Goal: Information Seeking & Learning: Check status

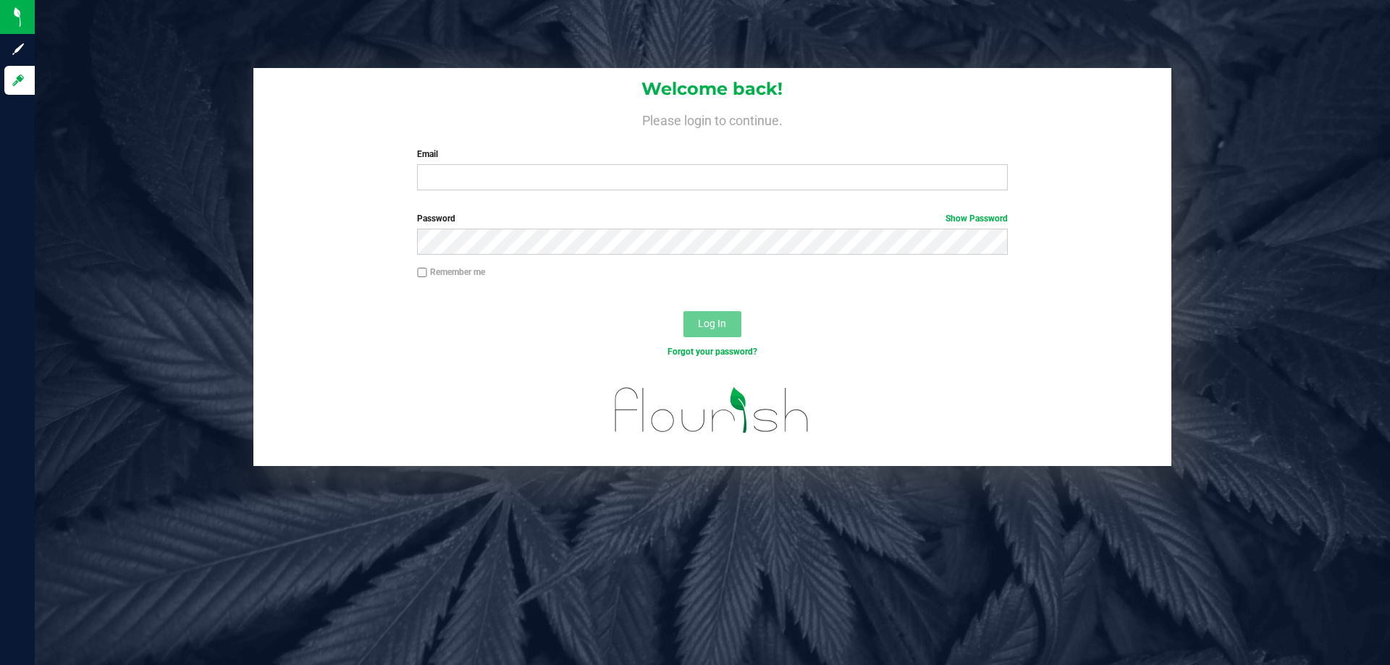
type input "[EMAIL_ADDRESS][DOMAIN_NAME]"
click at [683, 311] on button "Log In" at bounding box center [712, 324] width 58 height 26
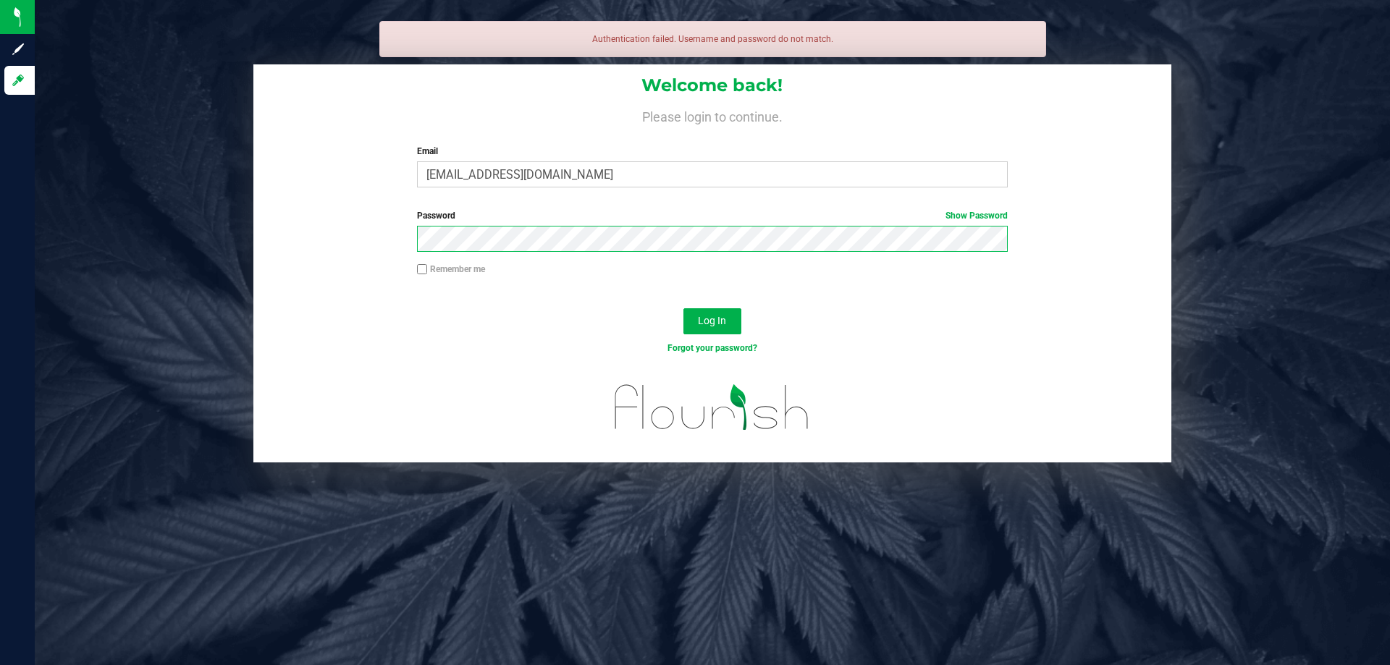
click at [683, 308] on button "Log In" at bounding box center [712, 321] width 58 height 26
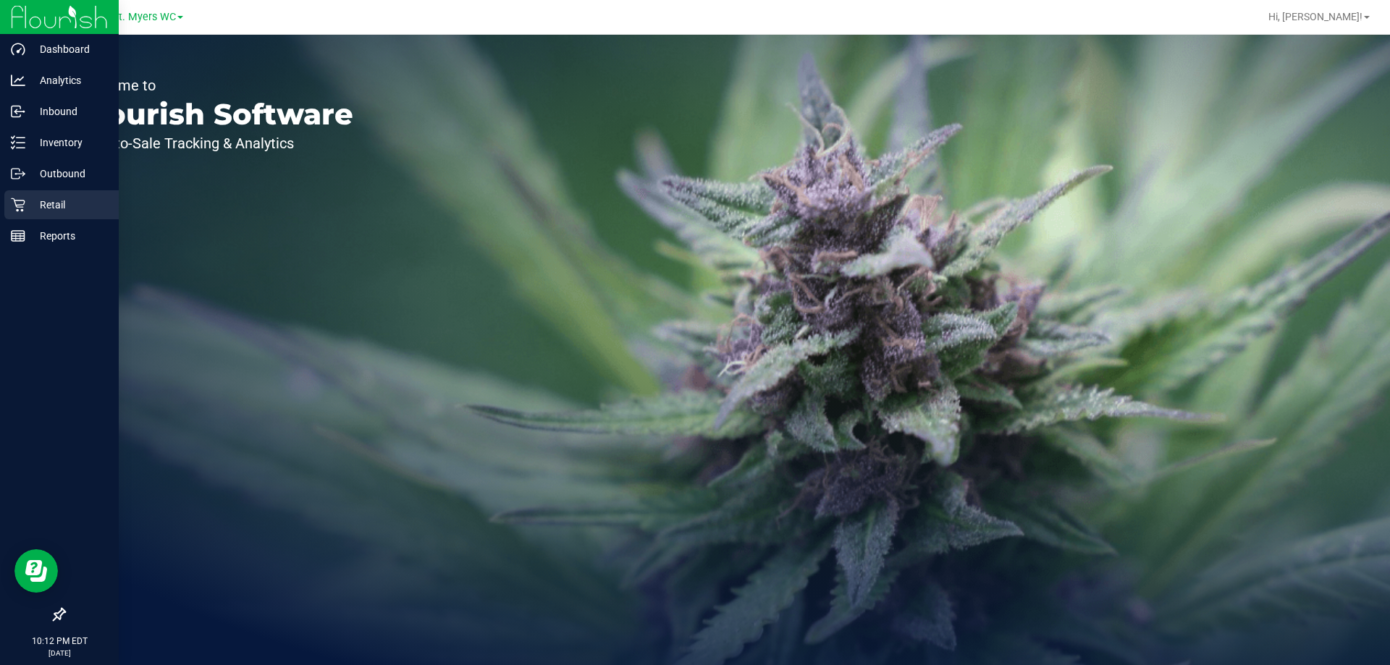
click at [63, 209] on p "Retail" at bounding box center [68, 204] width 87 height 17
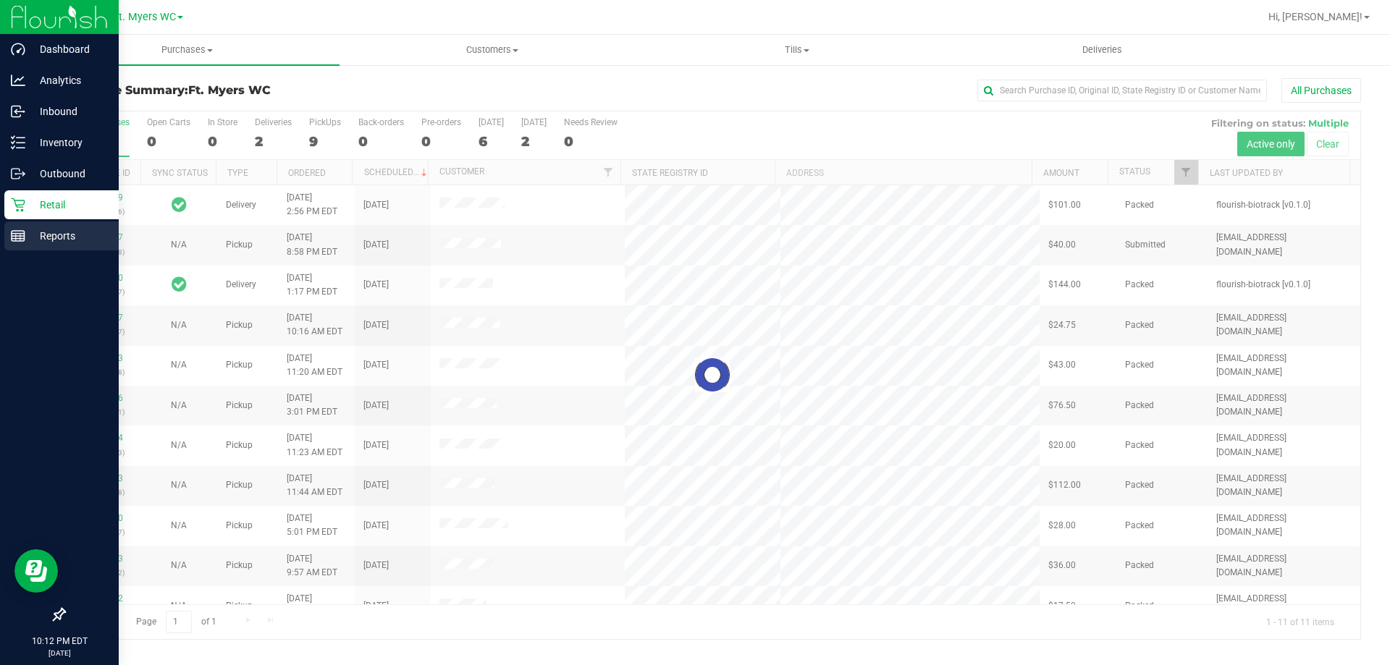
click at [43, 230] on p "Reports" at bounding box center [68, 235] width 87 height 17
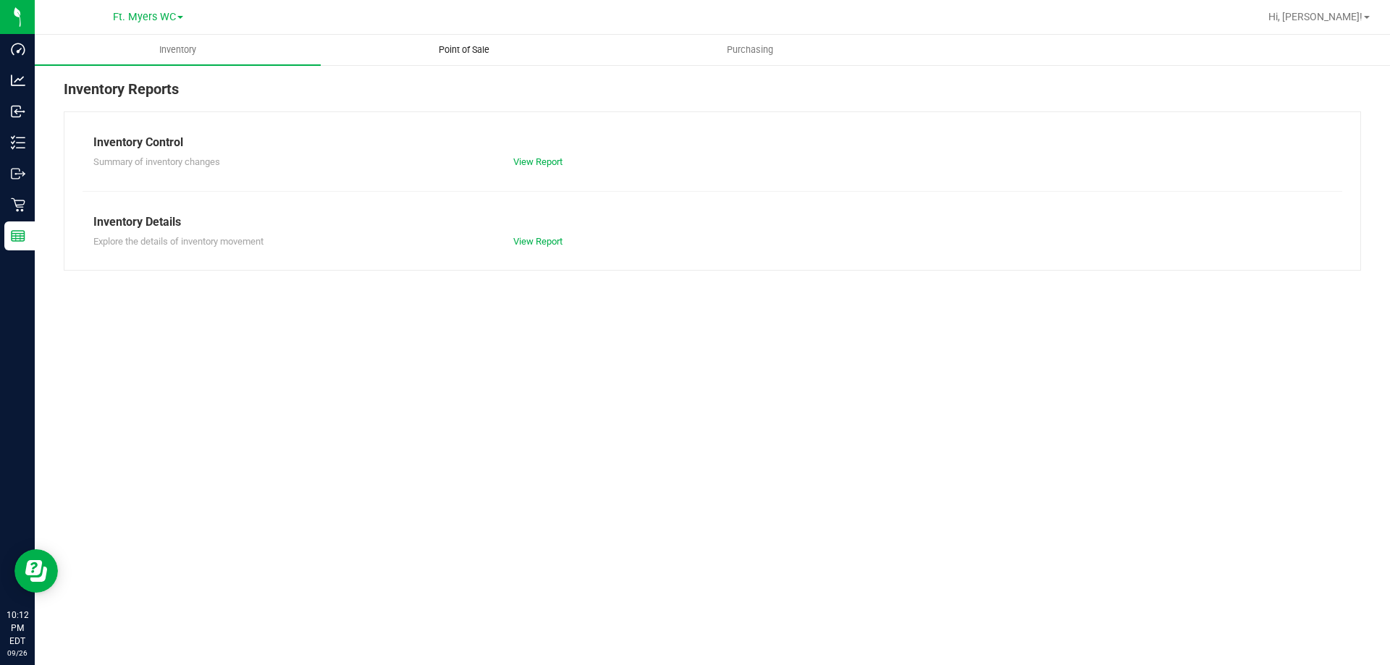
click at [482, 43] on uib-tab-heading "Point of Sale" at bounding box center [463, 49] width 284 height 29
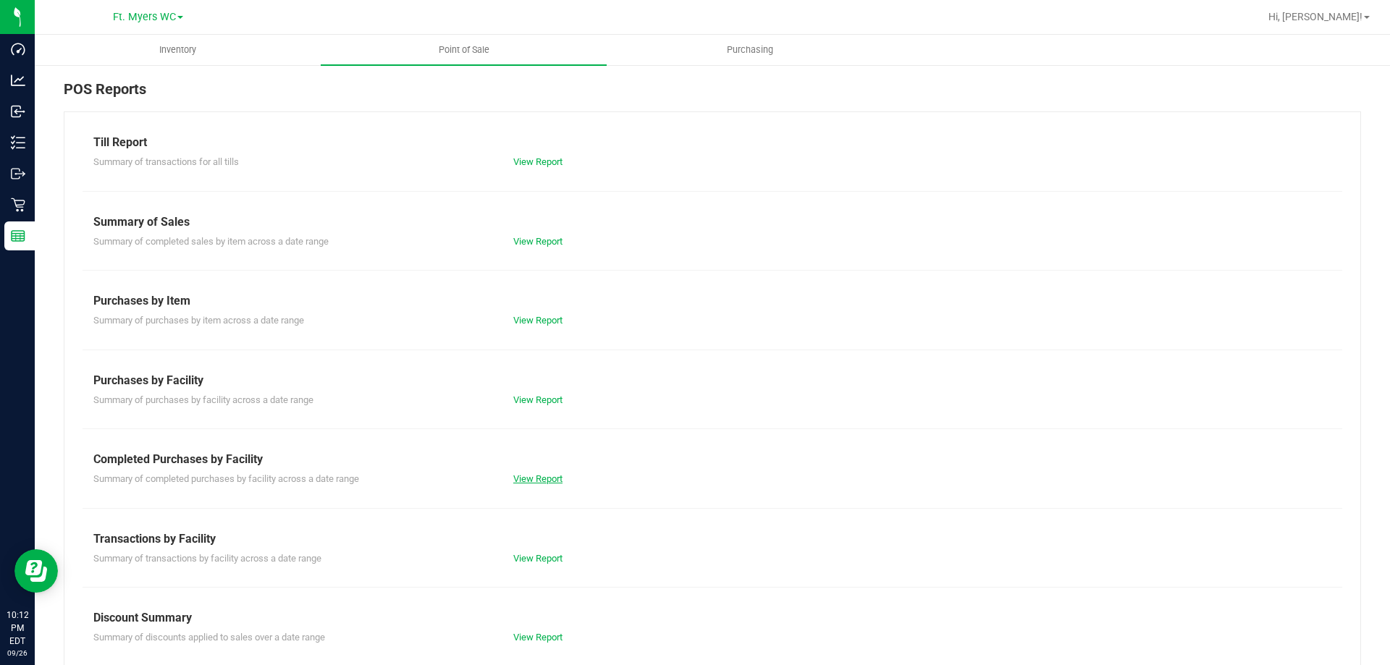
click at [538, 481] on link "View Report" at bounding box center [537, 478] width 49 height 11
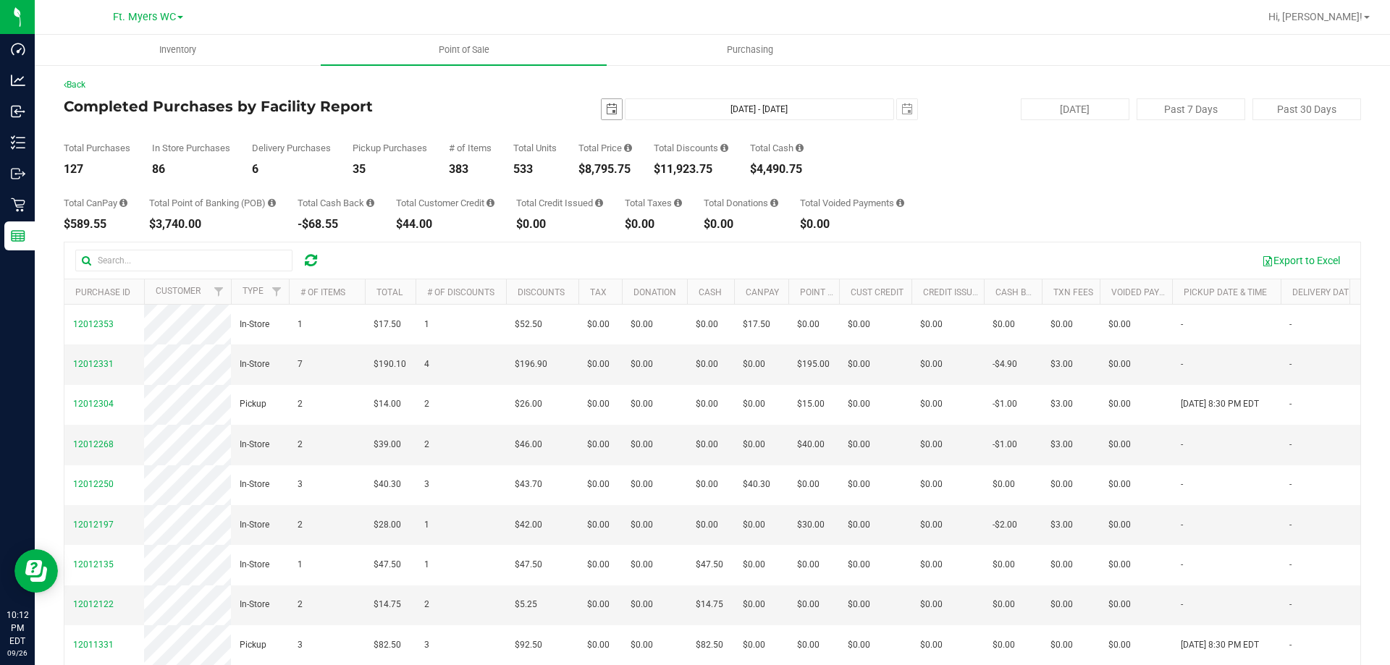
click at [606, 106] on span "select" at bounding box center [612, 110] width 12 height 12
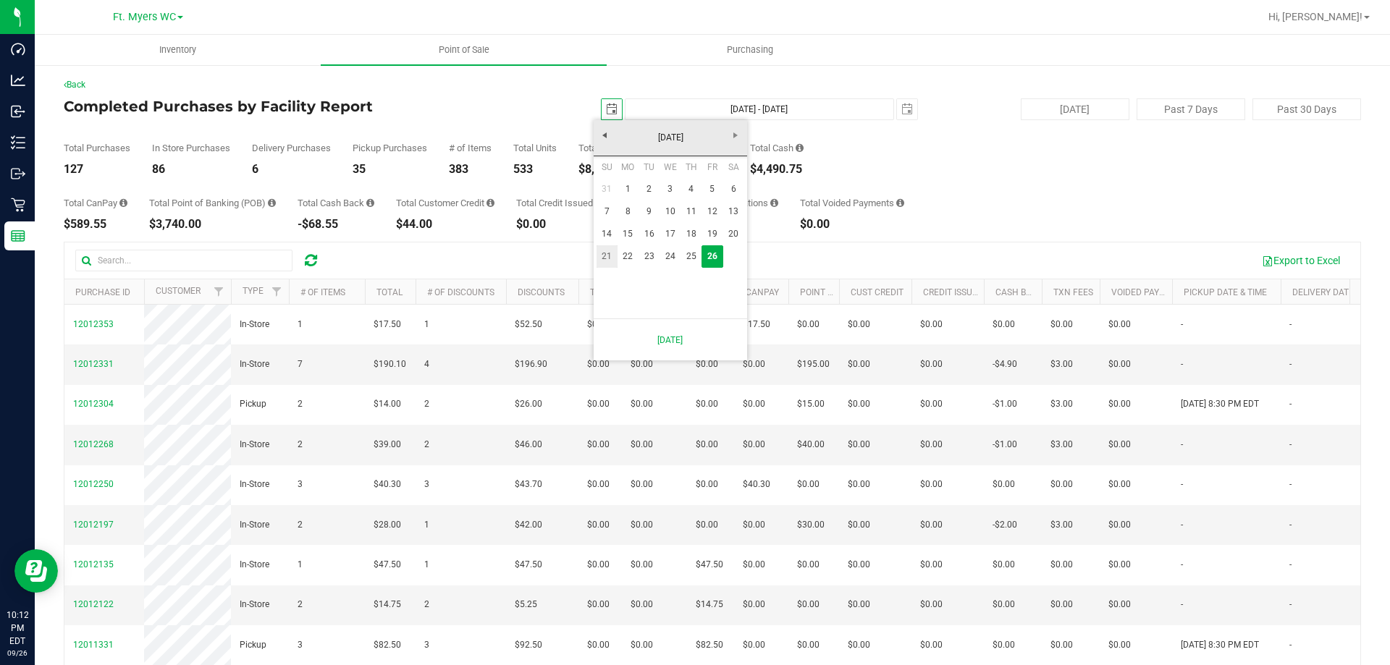
click at [604, 258] on link "21" at bounding box center [606, 256] width 21 height 22
type input "[DATE]"
type input "[DATE] - [DATE]"
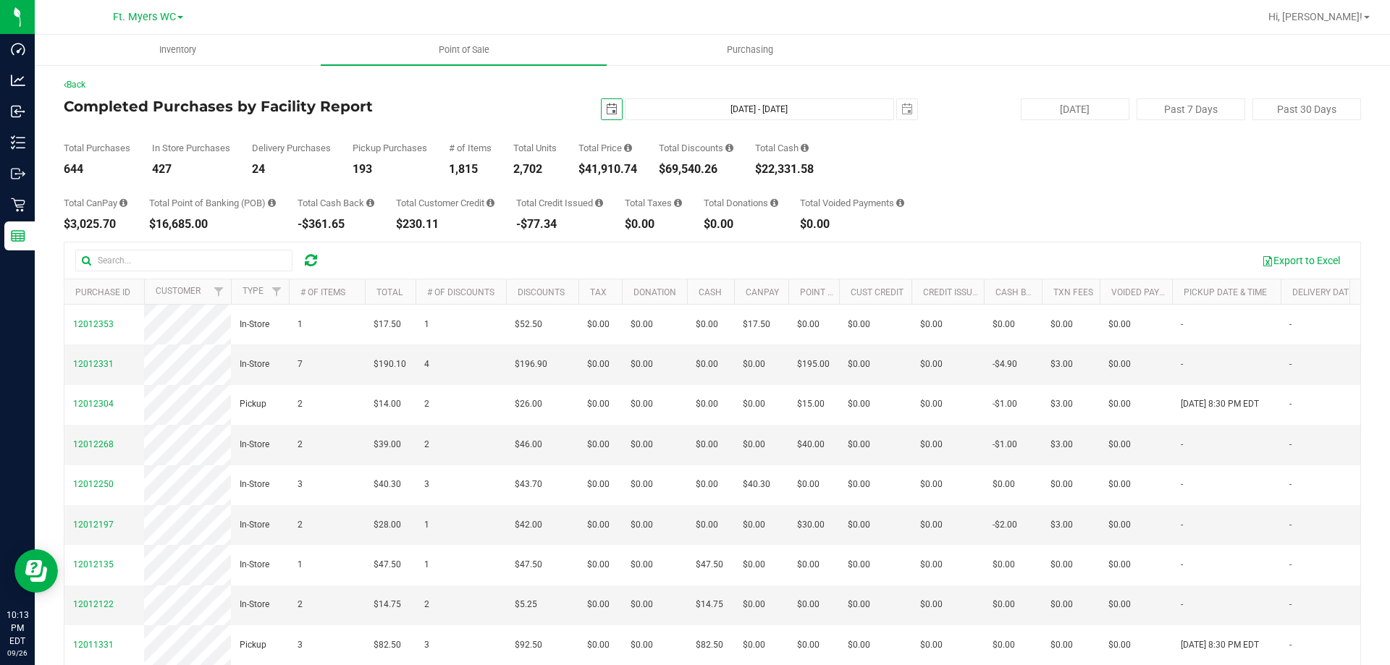
click at [606, 111] on span "select" at bounding box center [612, 110] width 12 height 12
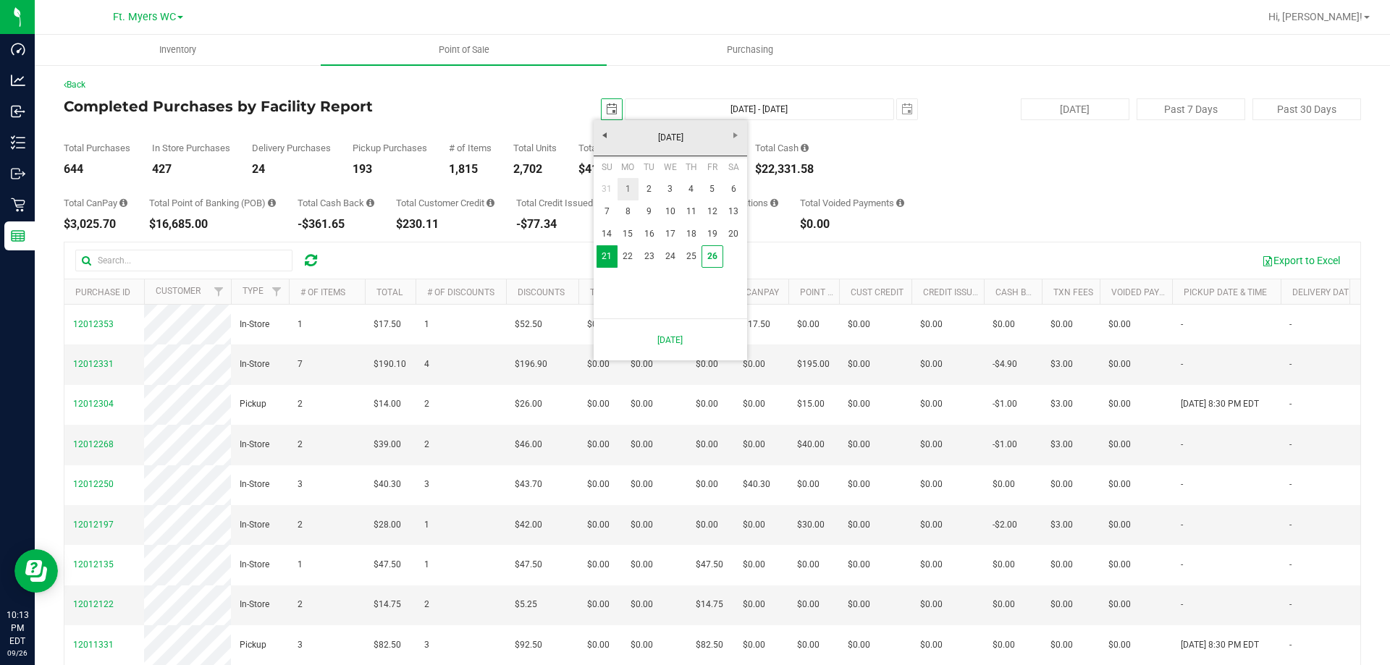
click at [628, 185] on link "1" at bounding box center [627, 189] width 21 height 22
type input "[DATE]"
type input "[DATE] - [DATE]"
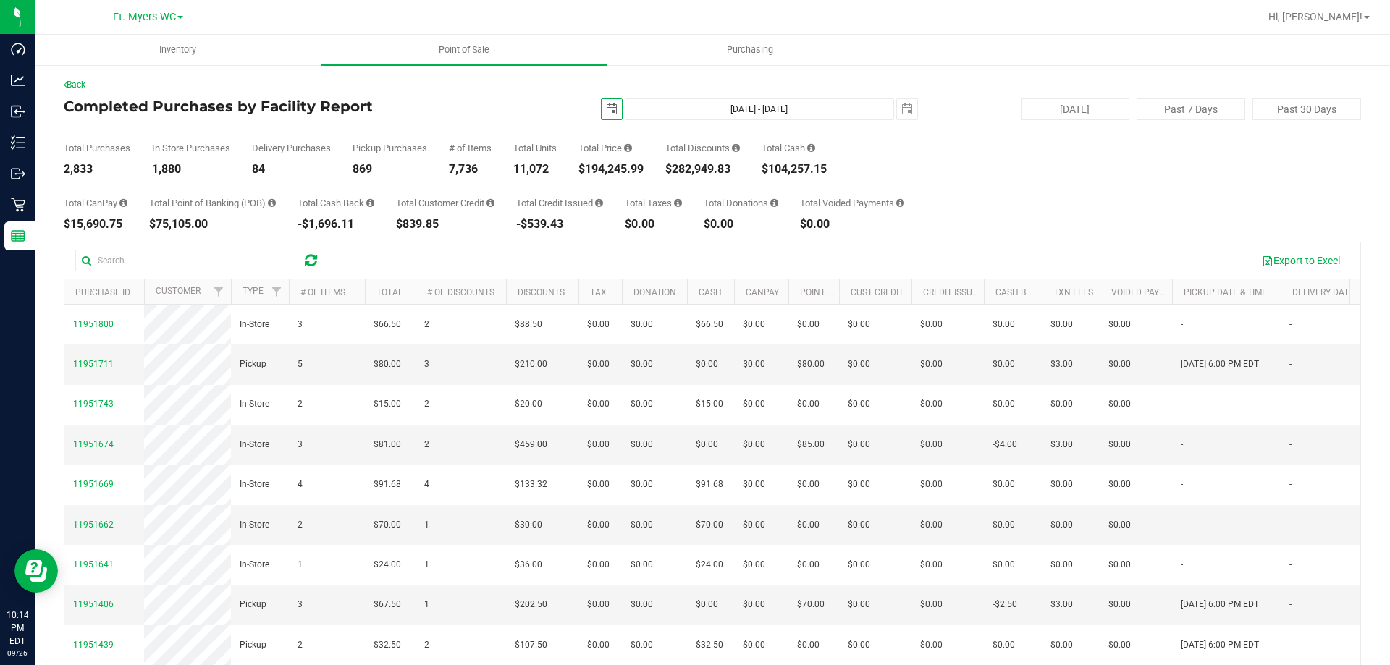
click at [609, 109] on span "select" at bounding box center [612, 110] width 12 height 12
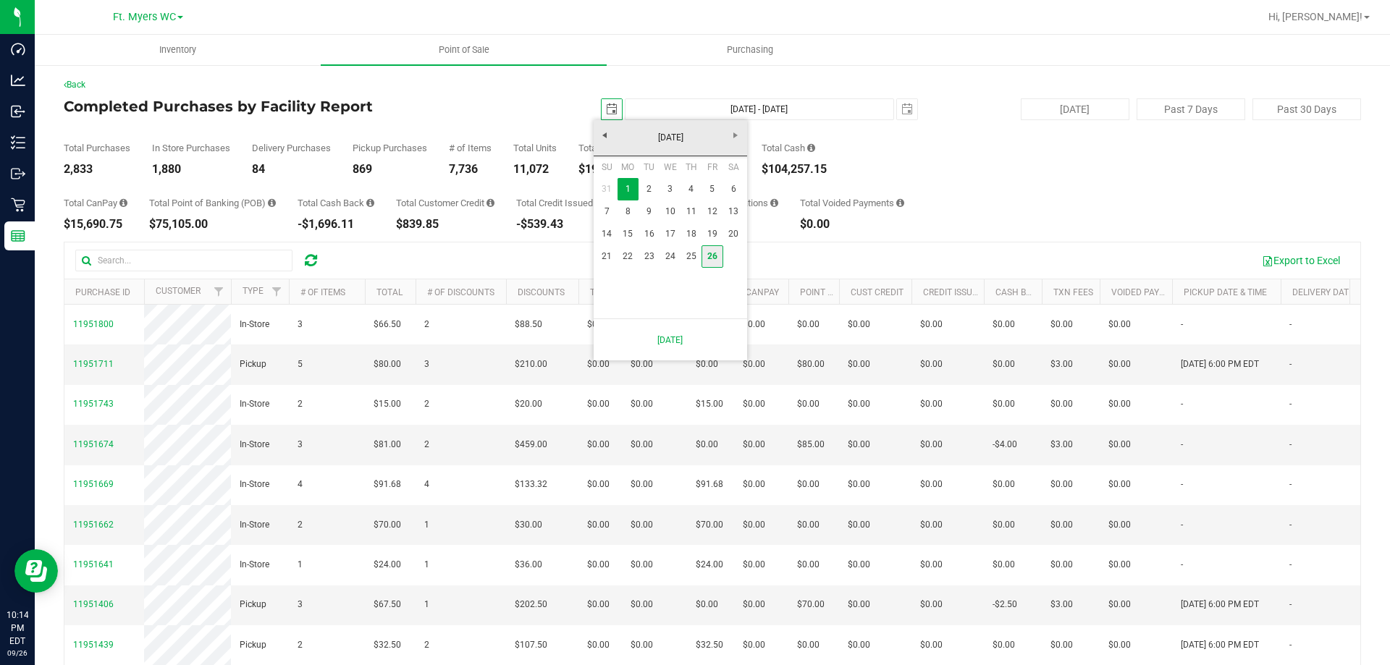
click at [709, 255] on link "26" at bounding box center [711, 256] width 21 height 22
type input "[DATE]"
type input "[DATE] - [DATE]"
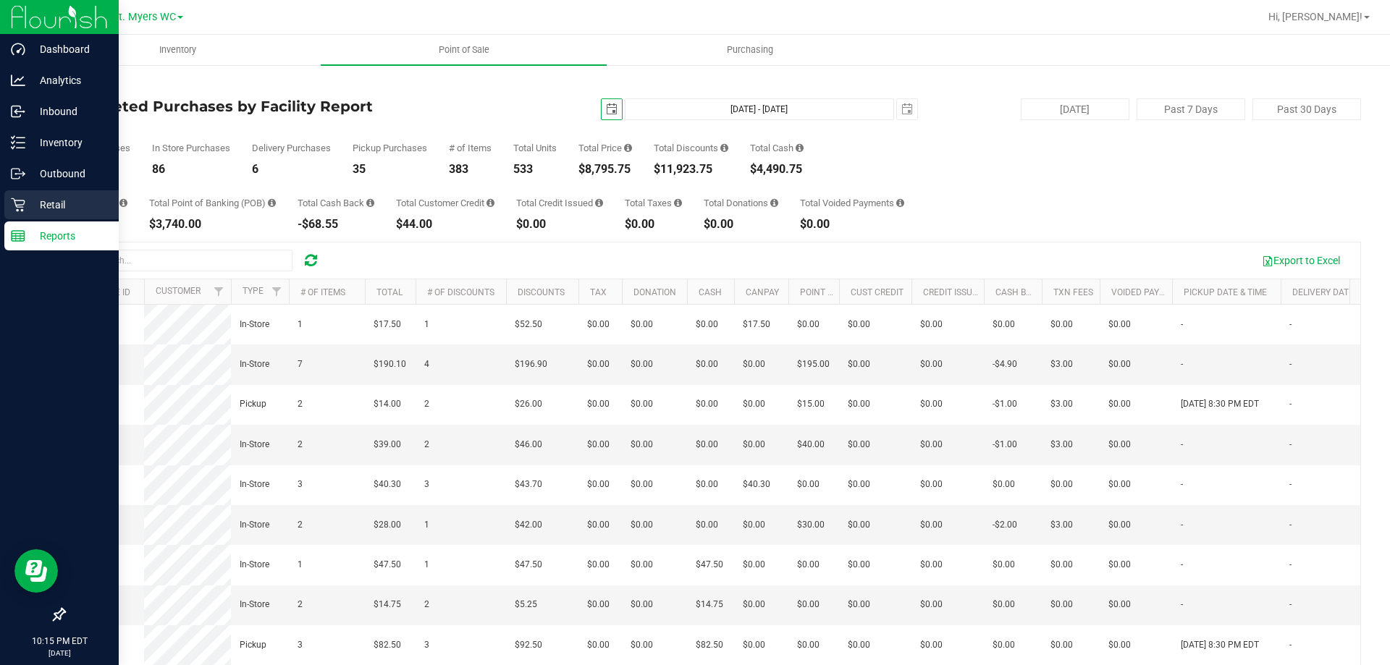
click at [33, 203] on p "Retail" at bounding box center [68, 204] width 87 height 17
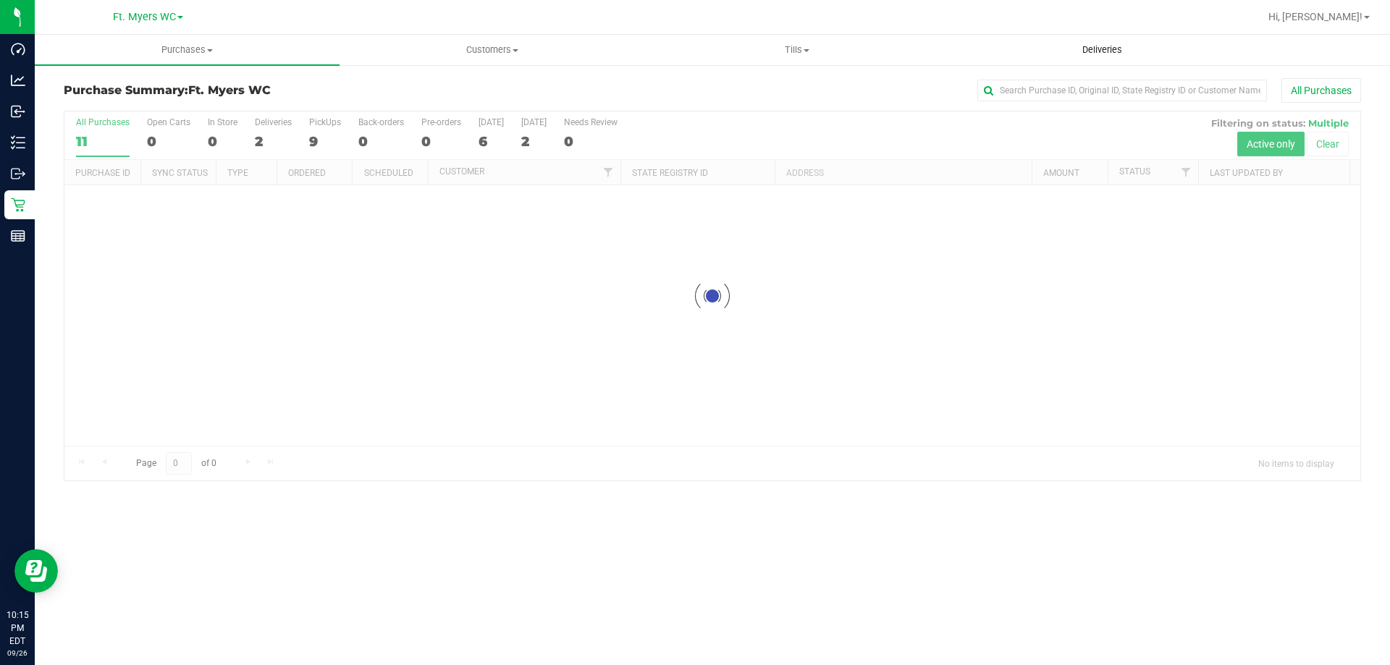
click at [1102, 54] on span "Deliveries" at bounding box center [1102, 49] width 79 height 13
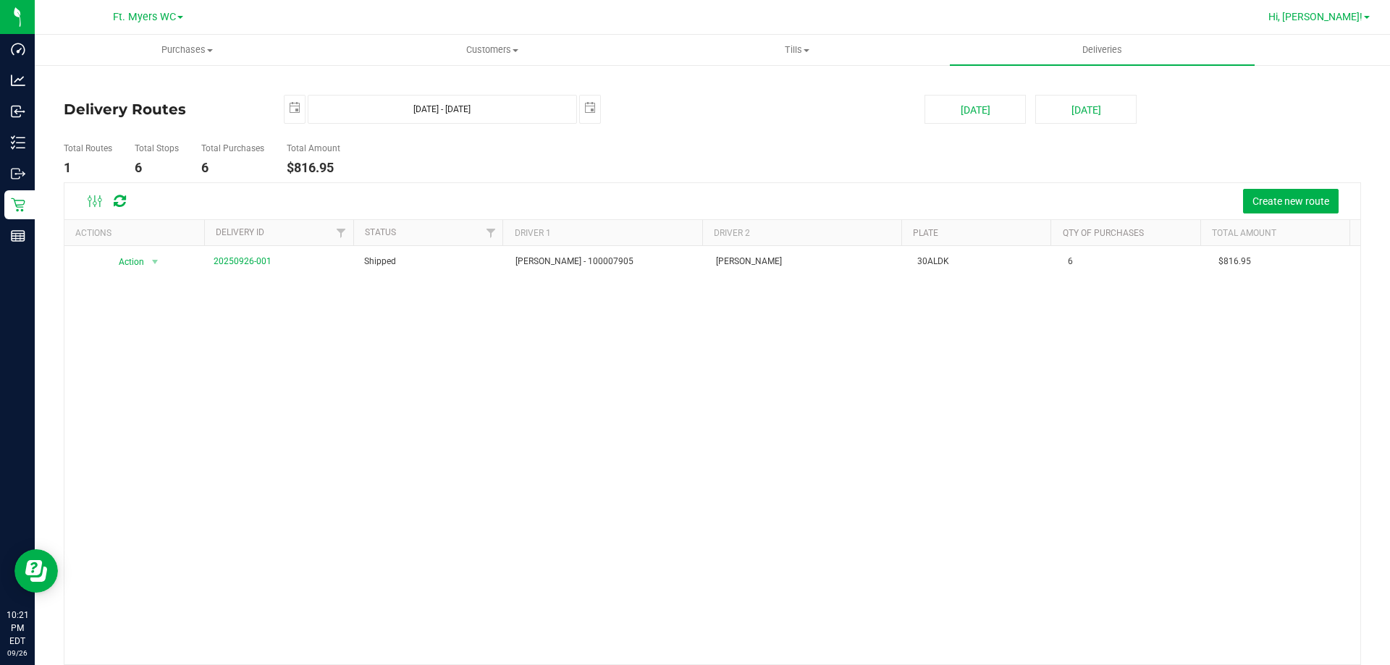
click at [1350, 17] on span "Hi, [PERSON_NAME]!" at bounding box center [1315, 17] width 94 height 12
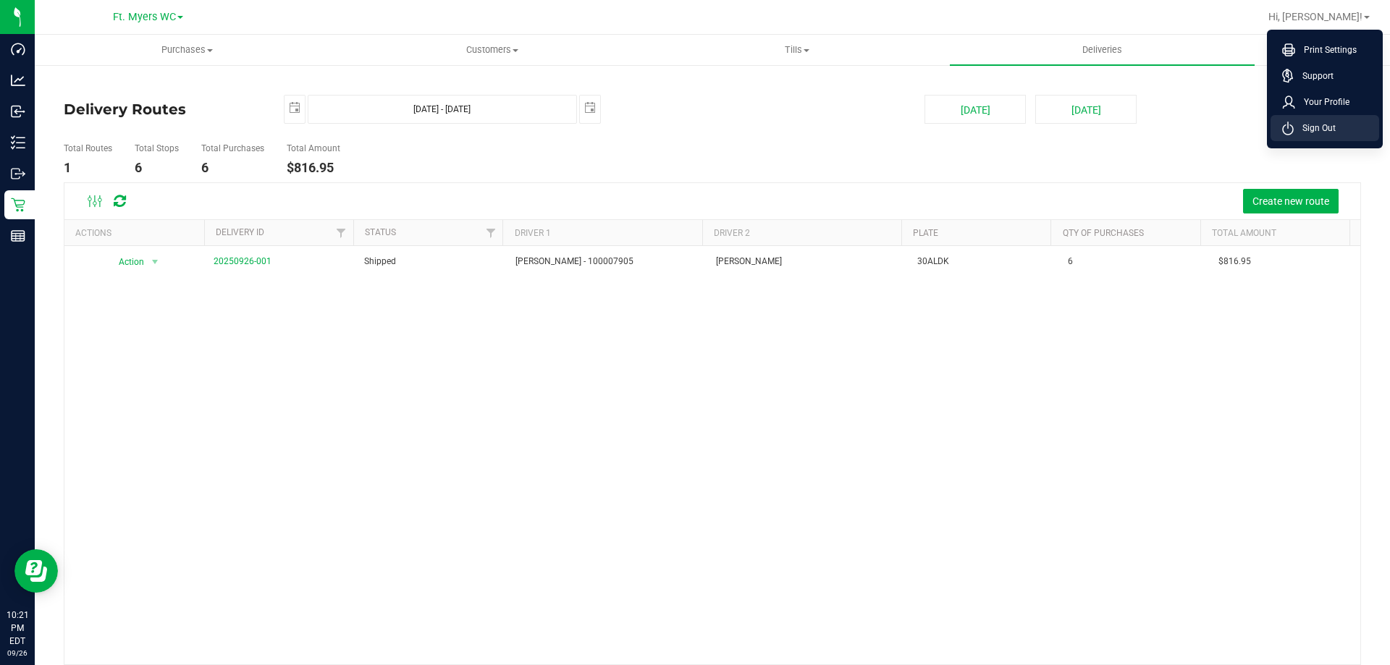
click at [1304, 122] on span "Sign Out" at bounding box center [1315, 128] width 42 height 14
